Goal: Task Accomplishment & Management: Use online tool/utility

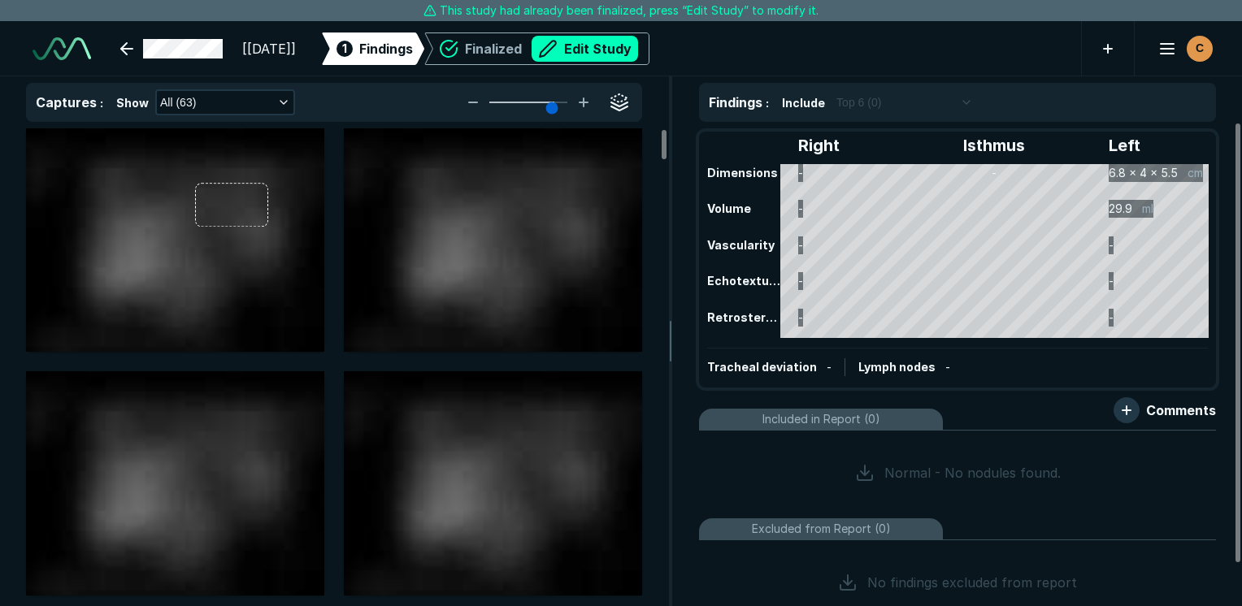
scroll to position [3191, 4402]
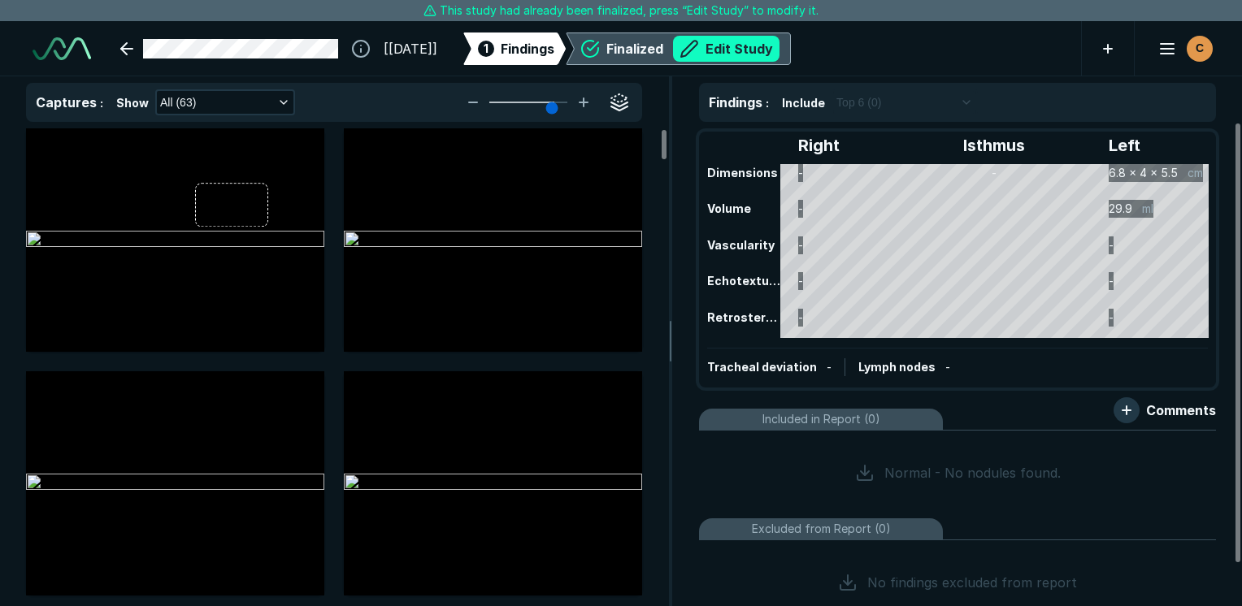
click at [625, 46] on button "Edit Study" at bounding box center [726, 49] width 106 height 26
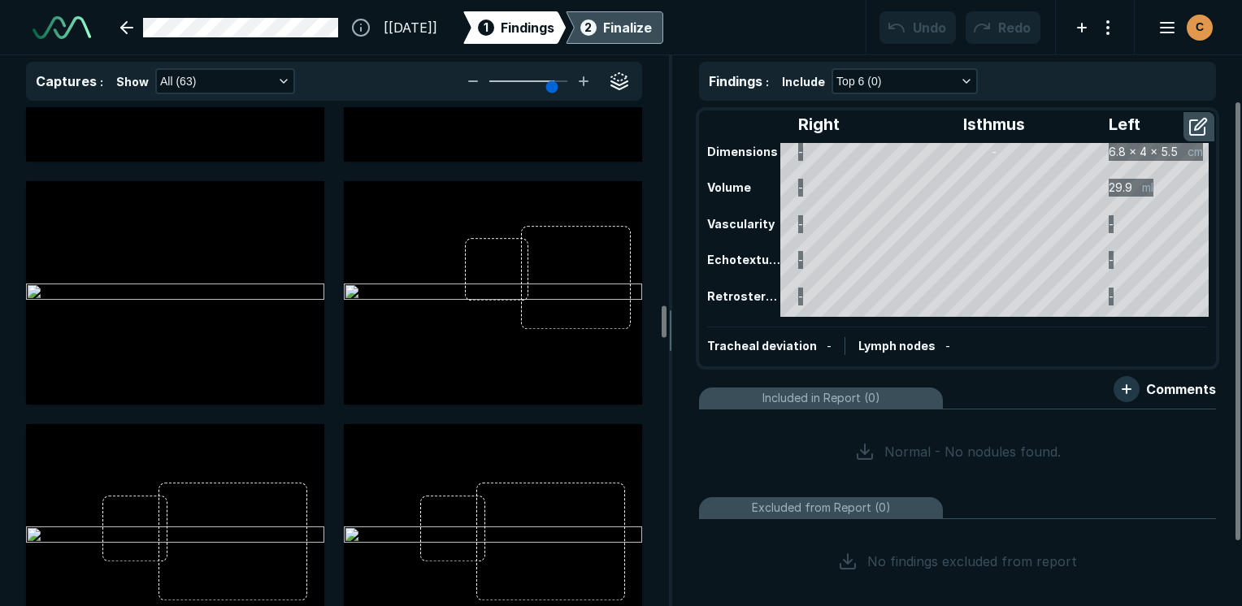
scroll to position [3169, 0]
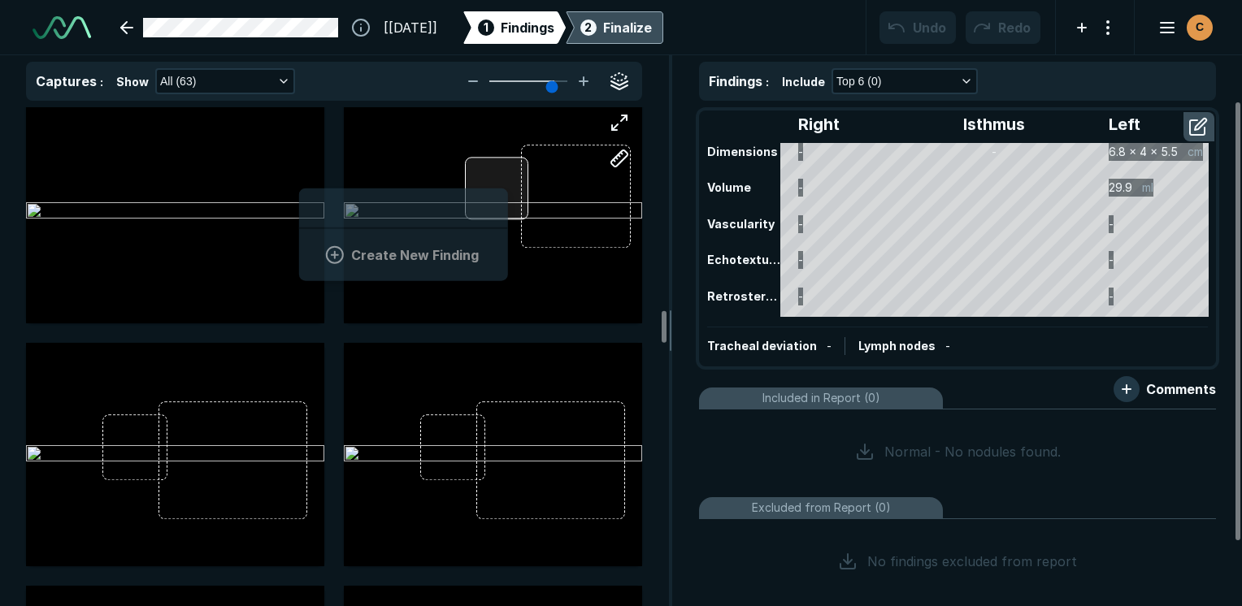
click at [505, 184] on div at bounding box center [496, 189] width 63 height 63
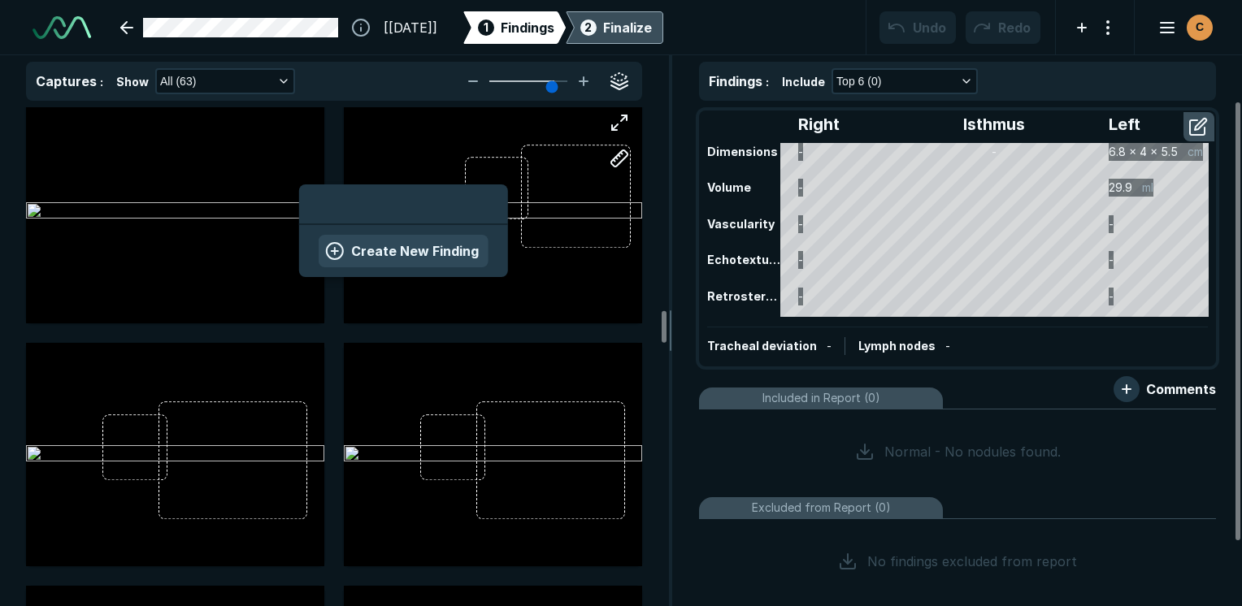
click at [471, 256] on button "Create New Finding" at bounding box center [404, 251] width 170 height 33
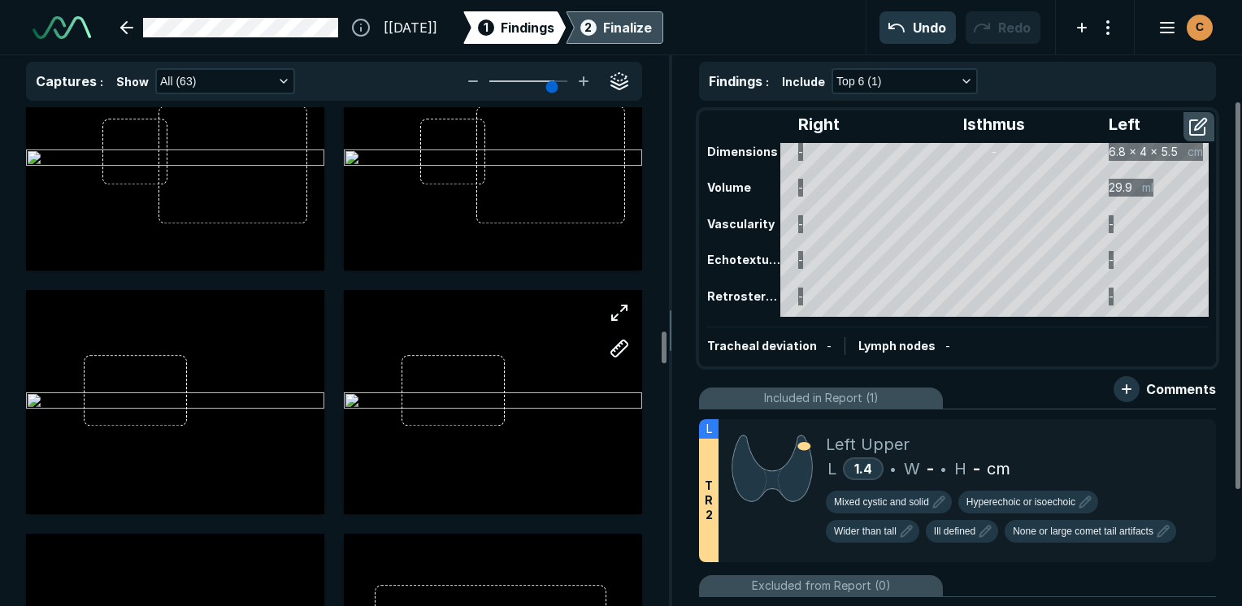
scroll to position [3494, 0]
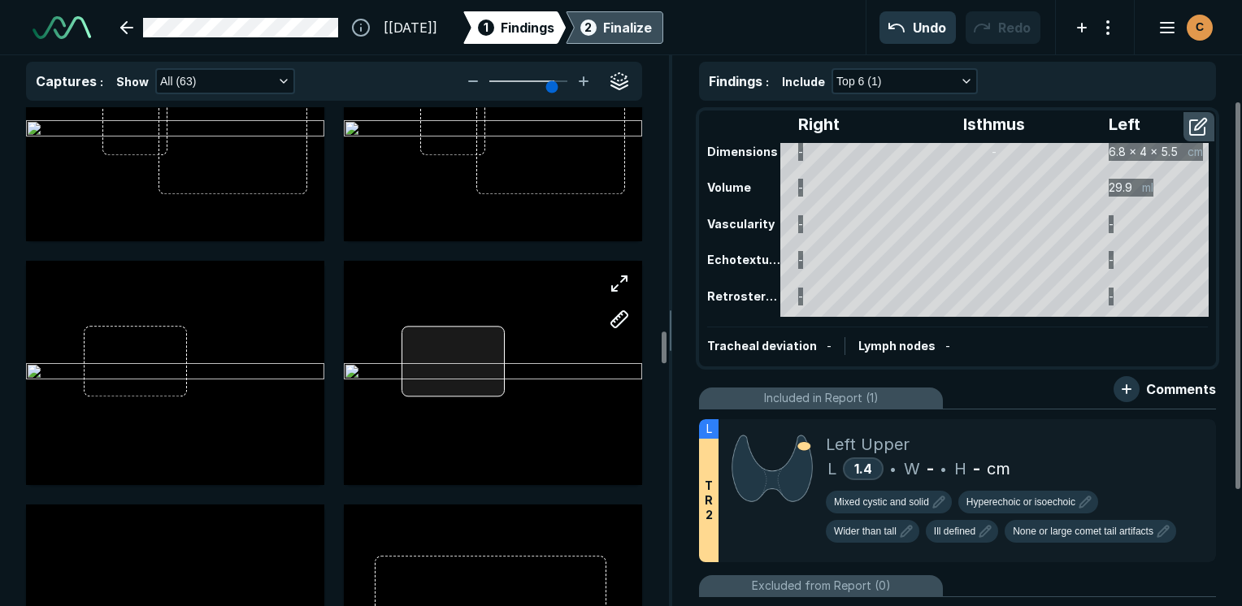
click at [465, 359] on div at bounding box center [452, 361] width 103 height 71
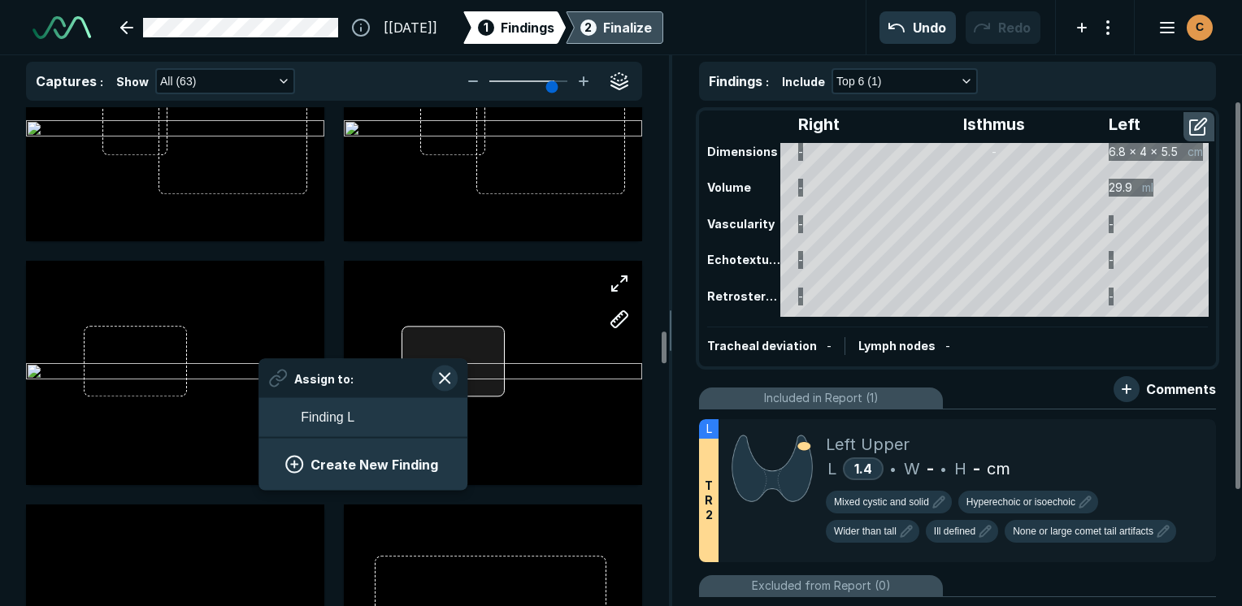
scroll to position [2228, 3013]
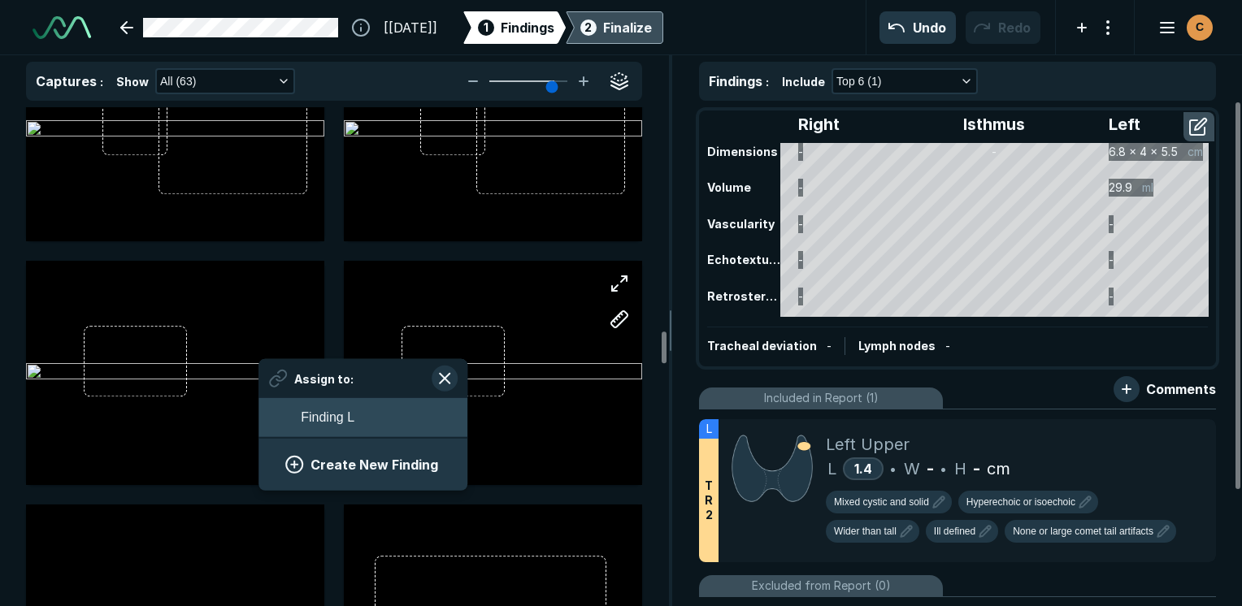
click at [455, 427] on button "Finding L" at bounding box center [362, 417] width 209 height 39
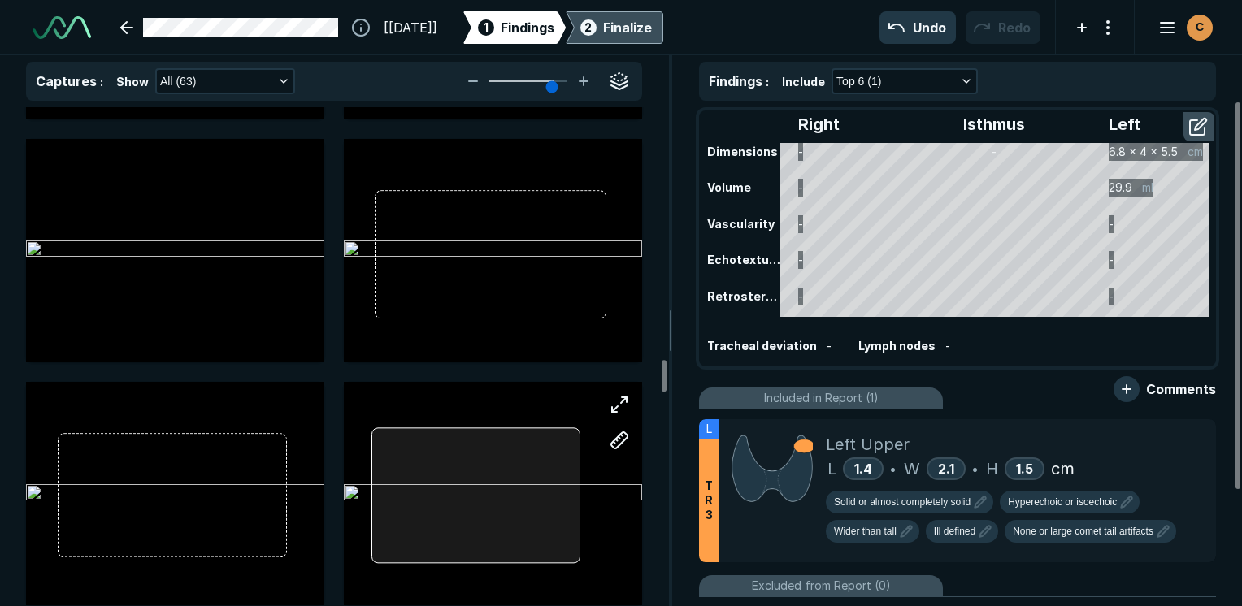
scroll to position [3819, 0]
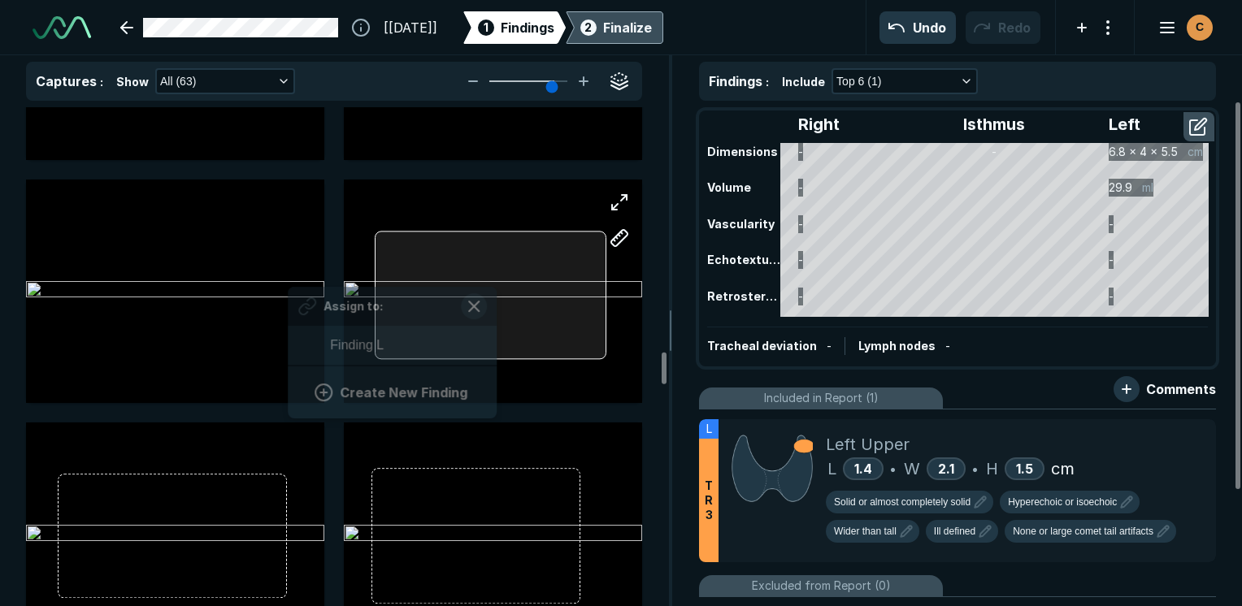
click at [494, 280] on div at bounding box center [491, 295] width 232 height 128
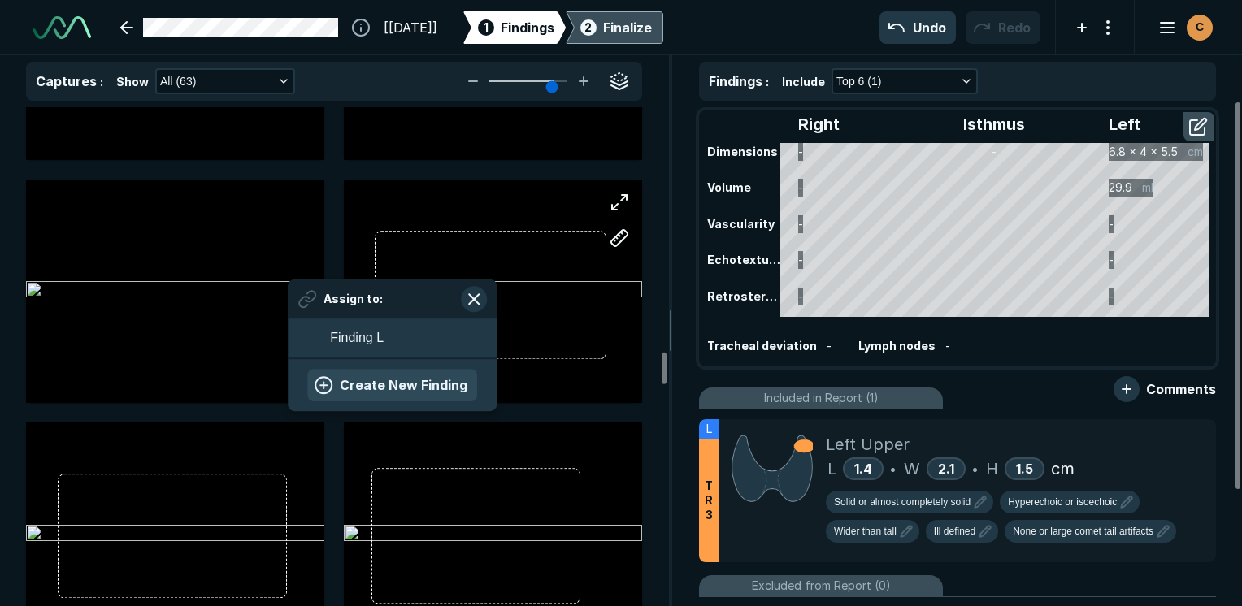
click at [421, 393] on button "Create New Finding" at bounding box center [392, 385] width 170 height 33
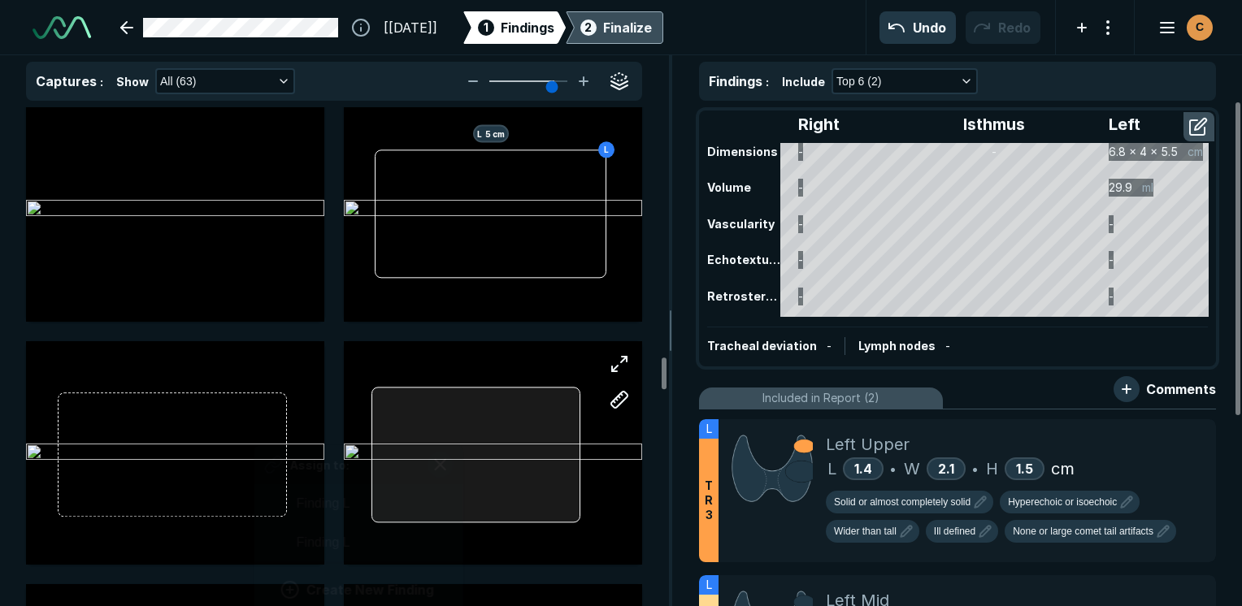
scroll to position [2404, 3013]
click at [460, 429] on div at bounding box center [475, 456] width 209 height 136
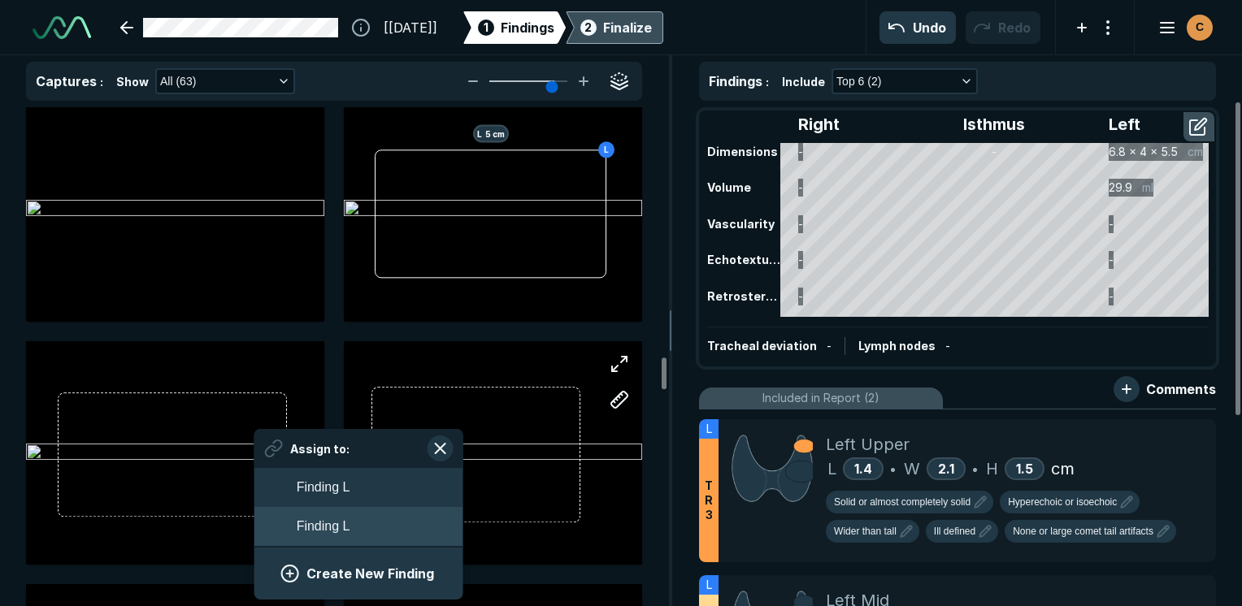
click at [401, 522] on button "Finding L" at bounding box center [358, 526] width 209 height 39
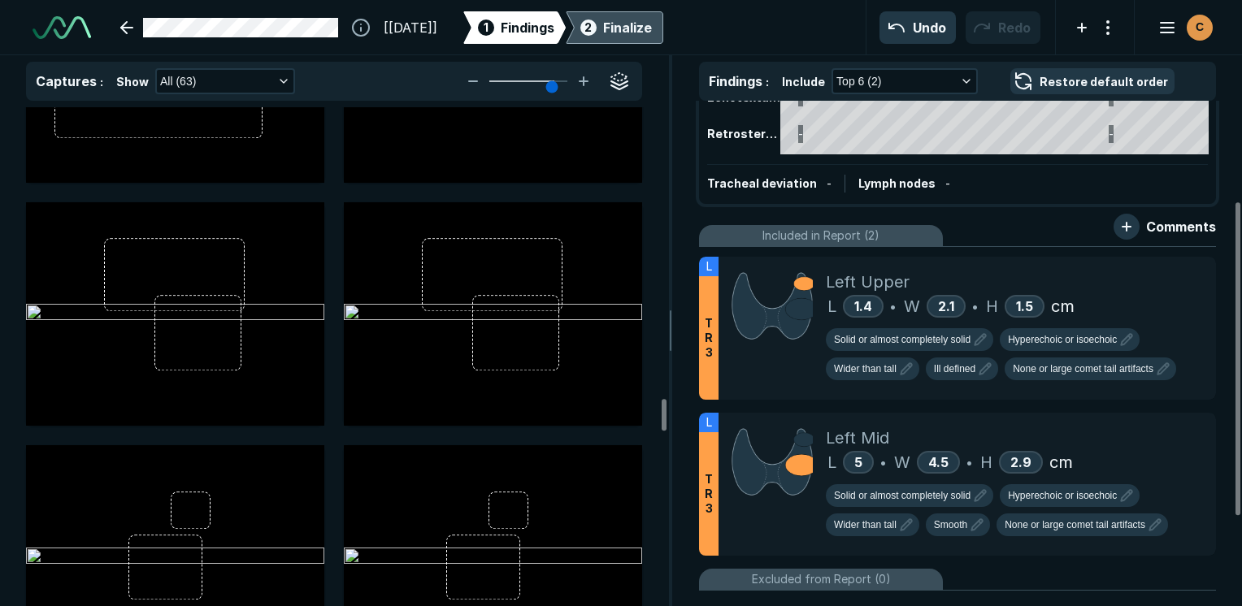
scroll to position [4551, 0]
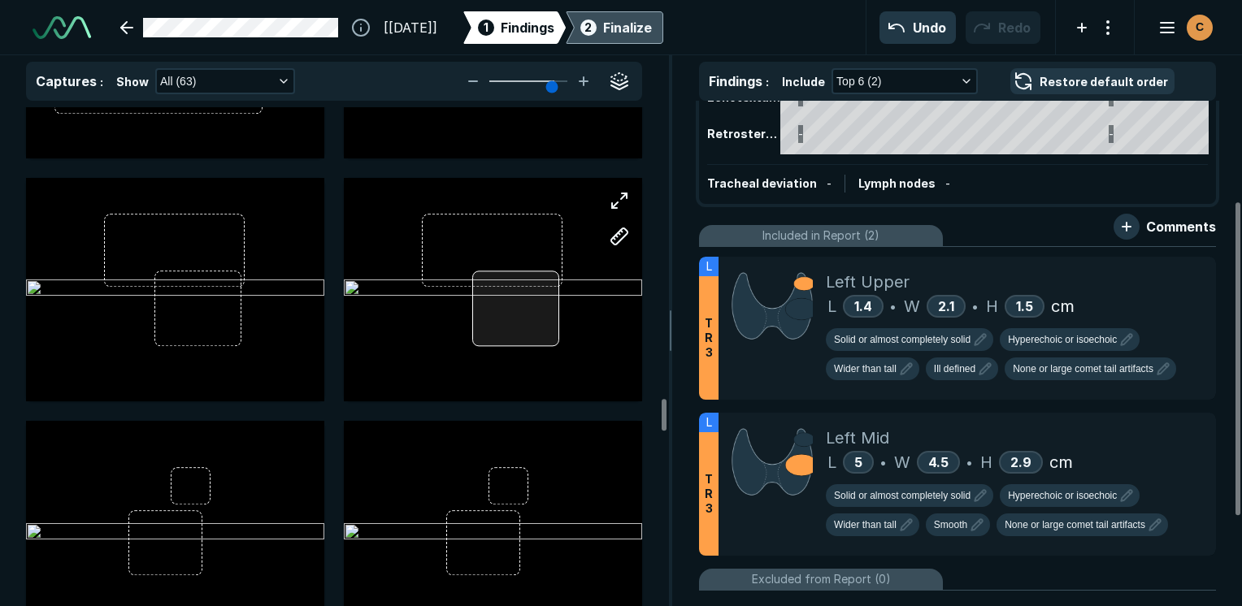
click at [536, 303] on div at bounding box center [515, 309] width 87 height 76
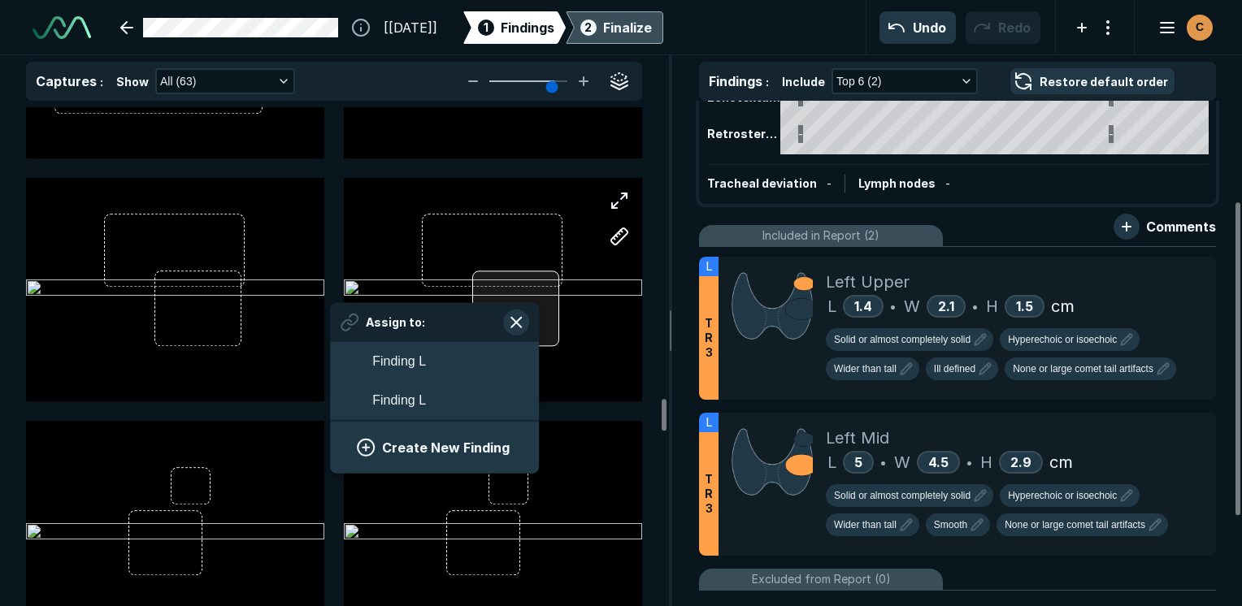
scroll to position [2404, 3013]
click at [419, 440] on button "Create New Finding" at bounding box center [434, 447] width 170 height 33
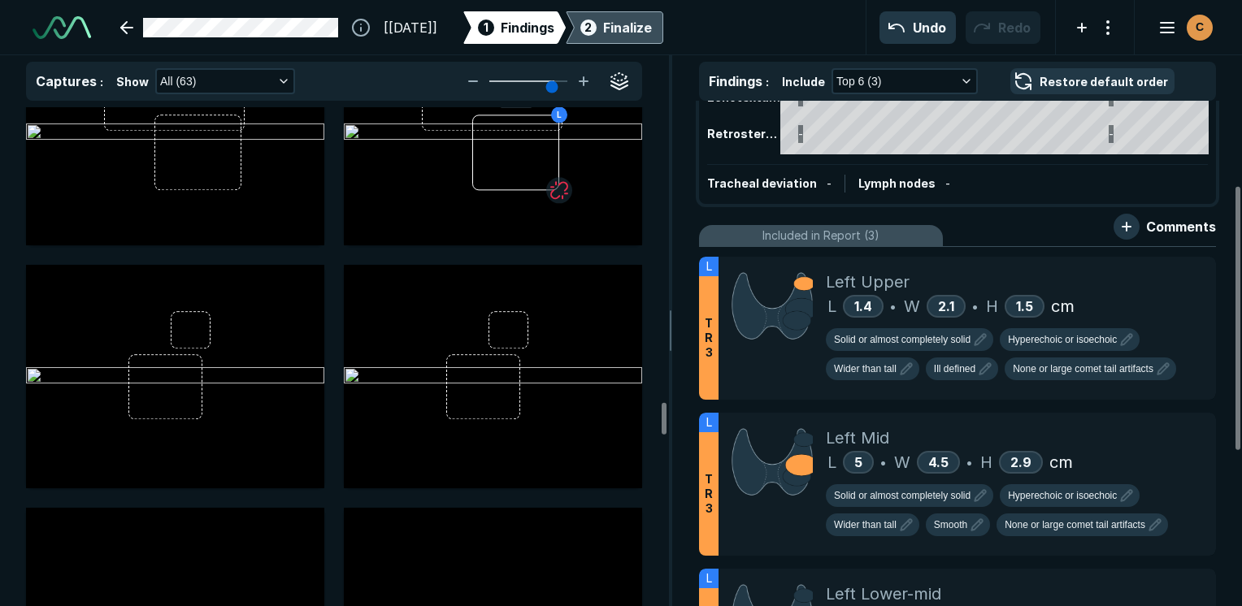
scroll to position [4713, 0]
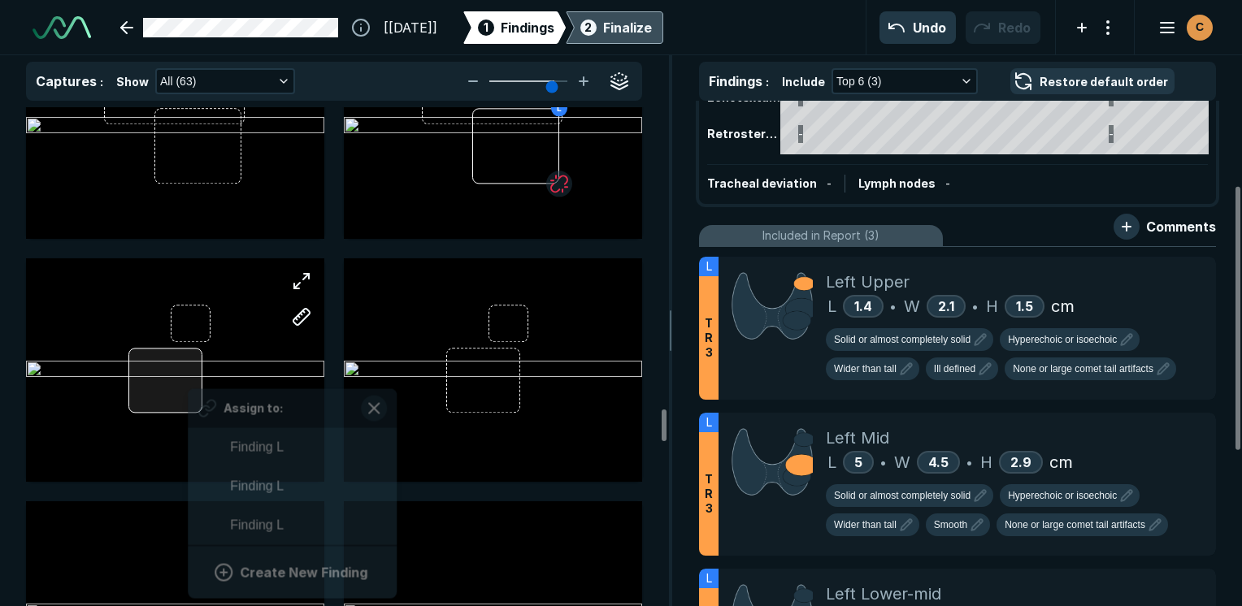
click at [189, 377] on div "Assign to: Finding L Finding L Finding L Create New Finding" at bounding box center [175, 369] width 298 height 223
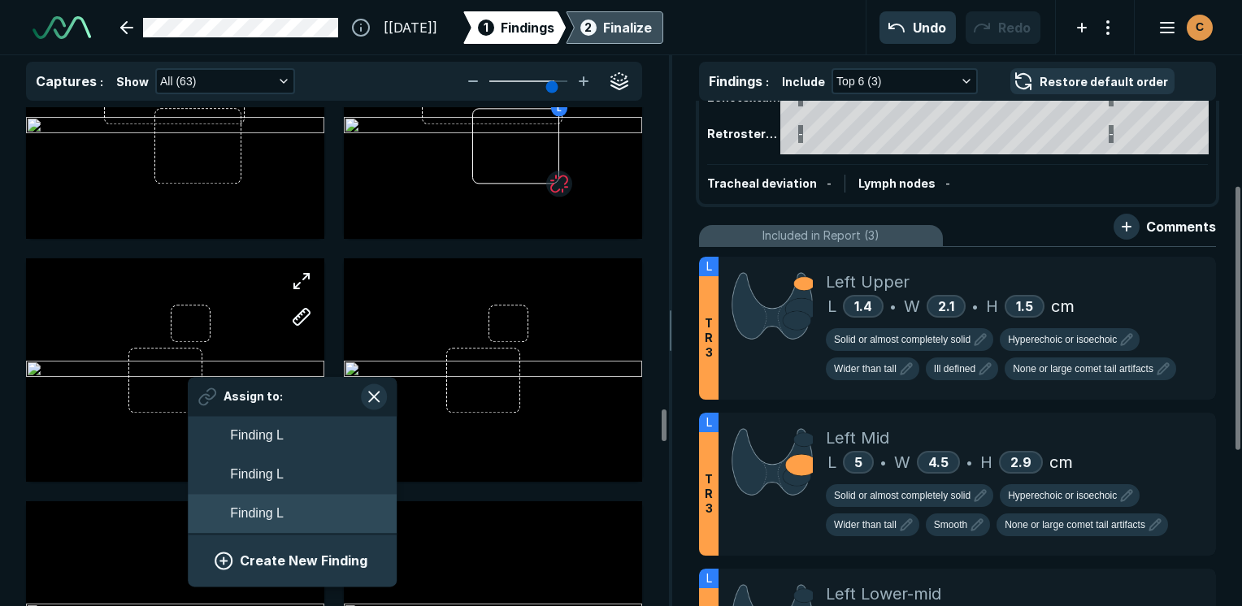
click at [265, 526] on button "Finding L" at bounding box center [292, 513] width 209 height 39
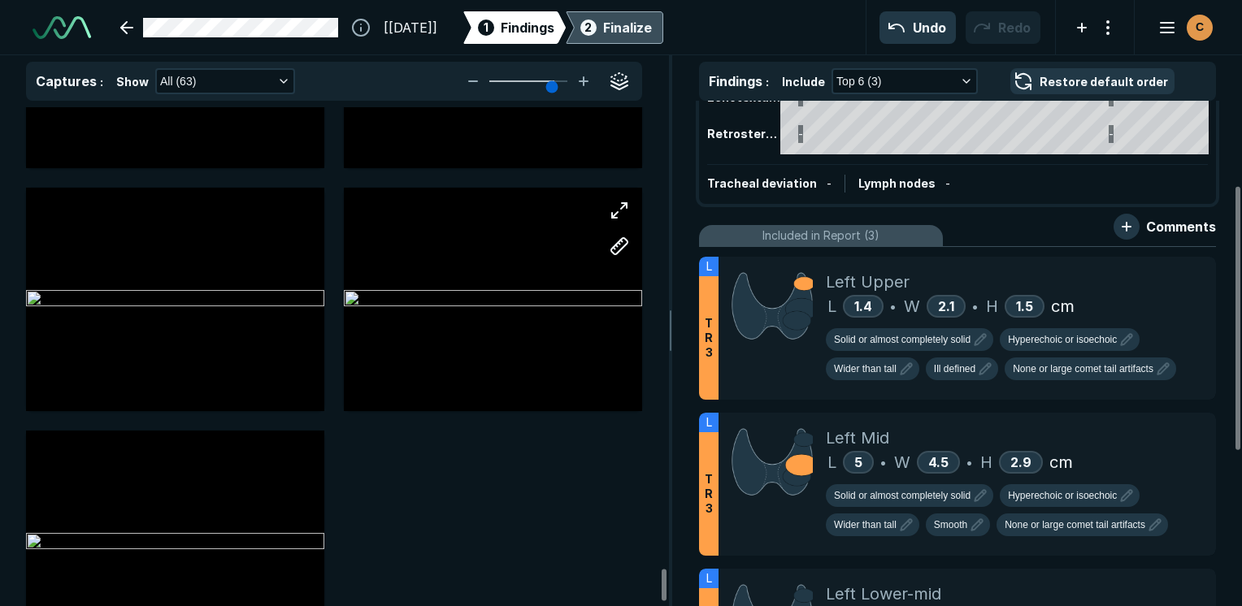
scroll to position [7290, 0]
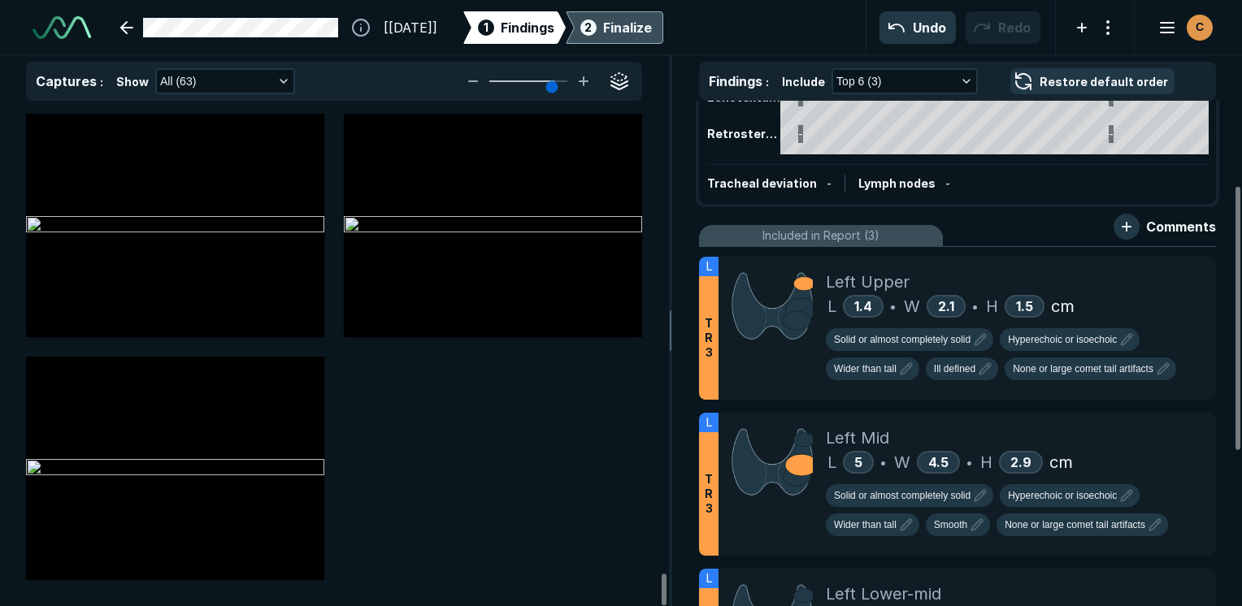
click at [625, 36] on div "Finalize" at bounding box center [627, 28] width 49 height 20
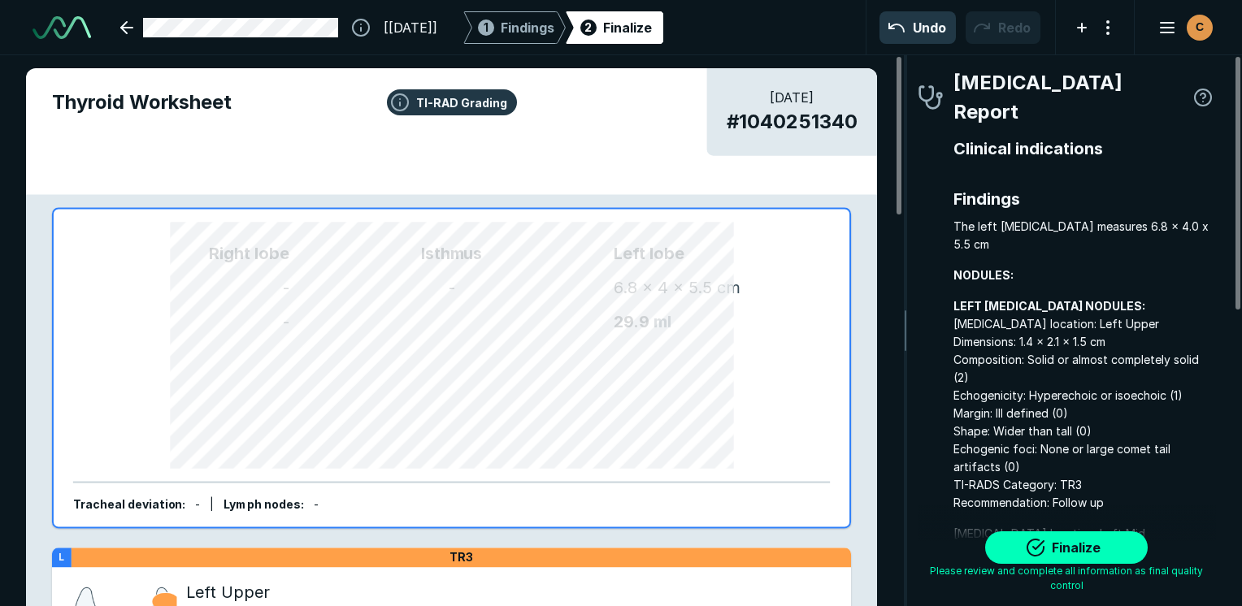
scroll to position [4475, 3404]
click at [625, 541] on button "Finalize" at bounding box center [1066, 547] width 163 height 33
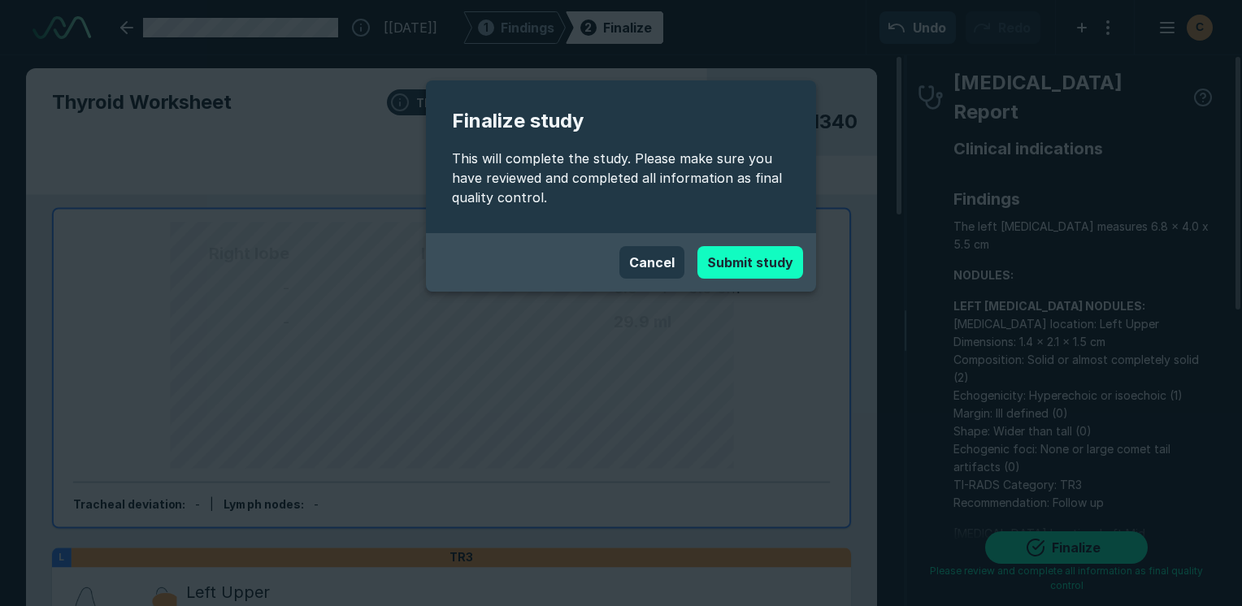
click at [625, 269] on button "Submit study" at bounding box center [750, 262] width 106 height 33
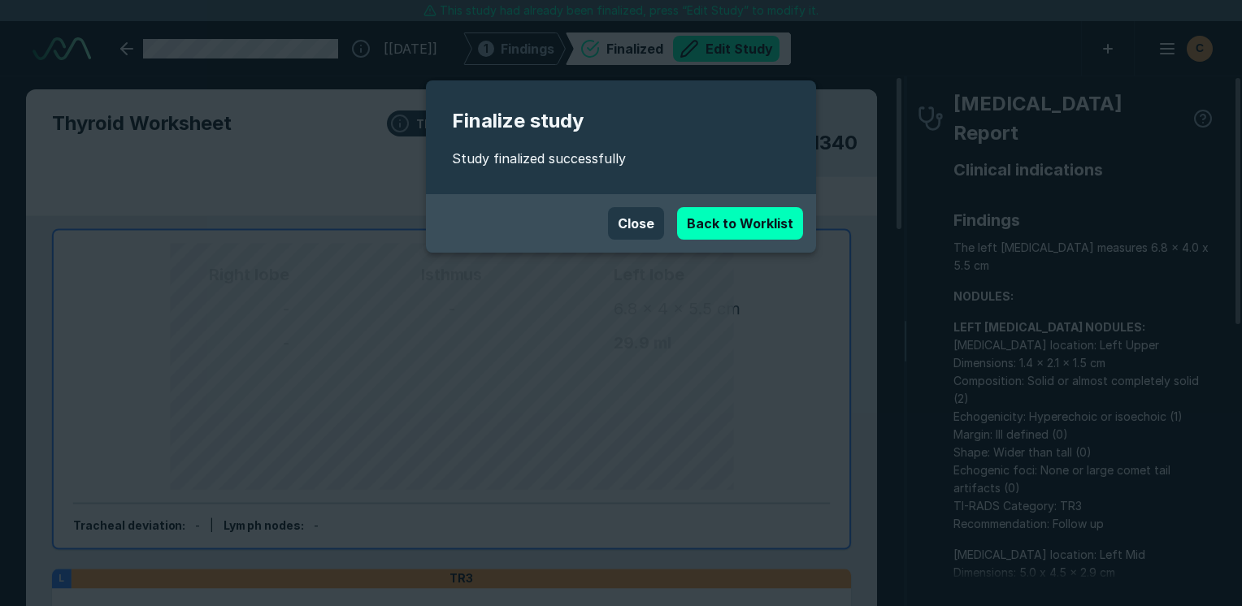
scroll to position [4439, 7675]
click at [625, 223] on button "Close" at bounding box center [636, 223] width 56 height 33
